Goal: Information Seeking & Learning: Learn about a topic

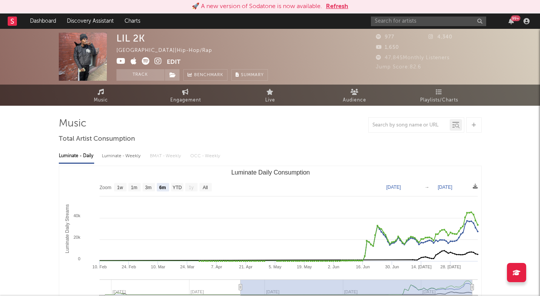
select select "6m"
select select "1w"
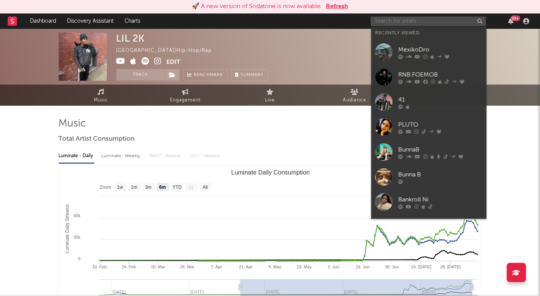
click at [391, 17] on input "text" at bounding box center [428, 22] width 115 height 10
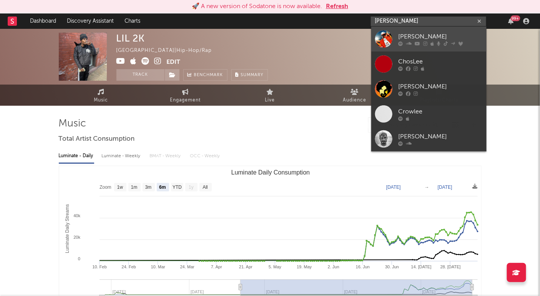
type input "[PERSON_NAME]"
click at [420, 31] on link "[PERSON_NAME]" at bounding box center [428, 39] width 115 height 25
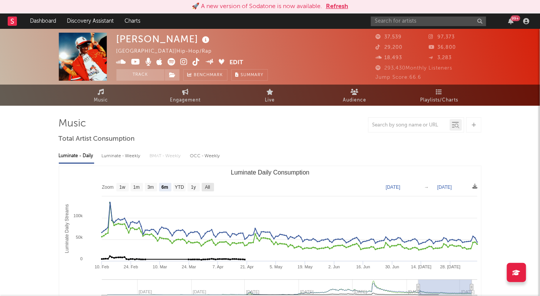
click at [207, 187] on text "All" at bounding box center [207, 187] width 5 height 5
select select "All"
type input "[DATE]"
